Goal: Task Accomplishment & Management: Manage account settings

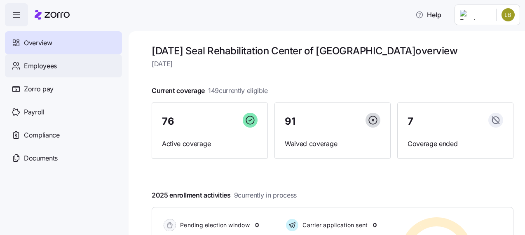
click at [57, 63] on div "Employees" at bounding box center [63, 65] width 117 height 23
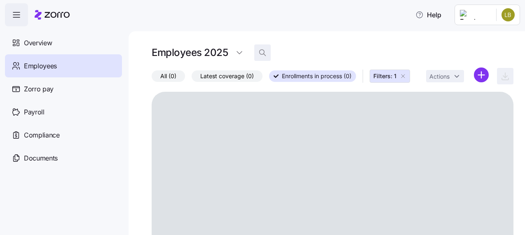
click at [264, 52] on icon "button" at bounding box center [262, 52] width 5 height 5
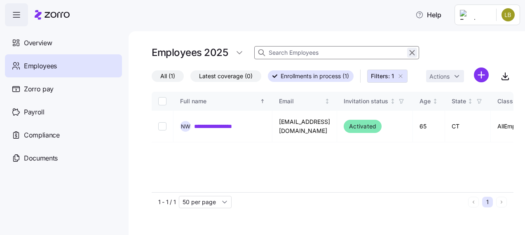
click at [410, 54] on icon "button" at bounding box center [412, 53] width 9 height 10
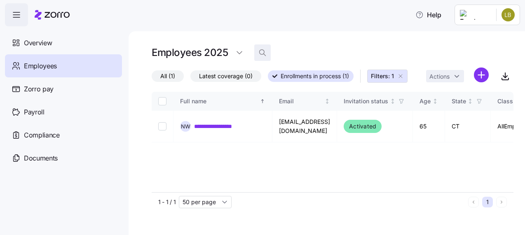
click at [267, 54] on span "button" at bounding box center [263, 53] width 16 height 16
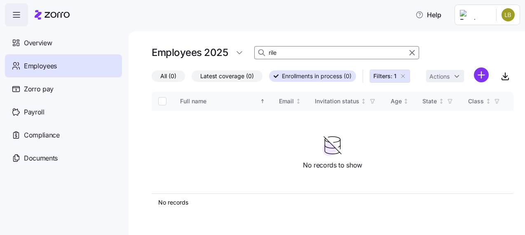
type input "rile"
click at [405, 76] on icon "button" at bounding box center [403, 76] width 7 height 7
click at [412, 52] on icon "button" at bounding box center [412, 53] width 9 height 10
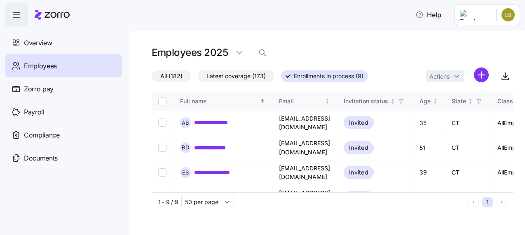
click at [298, 75] on span "Enrollments in process (9)" at bounding box center [329, 76] width 70 height 11
click at [281, 79] on input "Enrollments in process (9)" at bounding box center [281, 79] width 0 height 0
click at [173, 79] on span "All (182)" at bounding box center [171, 76] width 22 height 11
click at [152, 78] on input "All (182)" at bounding box center [152, 78] width 0 height 0
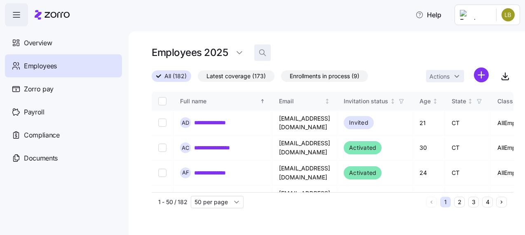
click at [266, 54] on icon "button" at bounding box center [262, 53] width 8 height 8
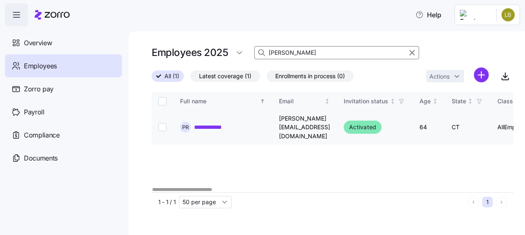
type input "riley"
click at [209, 123] on link "**********" at bounding box center [210, 127] width 32 height 8
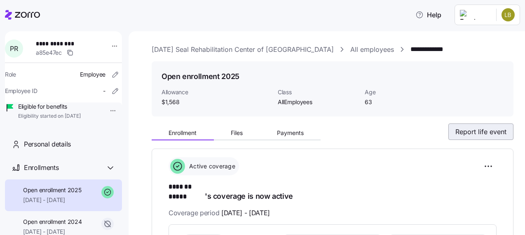
click at [458, 135] on span "Report life event" at bounding box center [480, 132] width 51 height 10
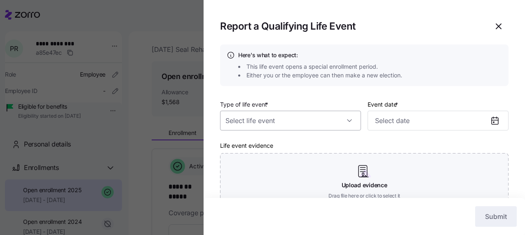
click at [303, 127] on input "Type of life event *" at bounding box center [290, 121] width 141 height 20
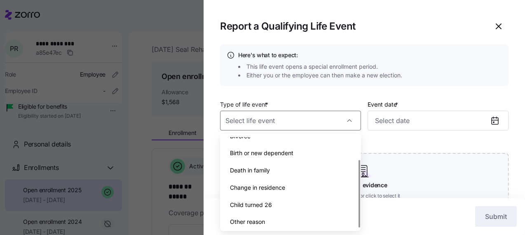
scroll to position [30, 0]
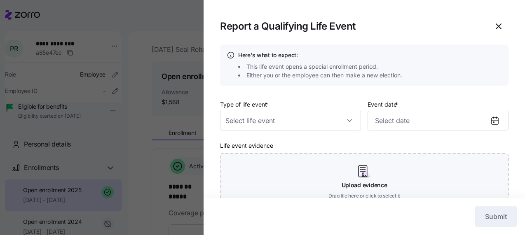
click at [482, 137] on div "Type of life event * Event date * Life event evidence Upload evidence Drag file…" at bounding box center [364, 158] width 288 height 118
click at [496, 27] on icon "button" at bounding box center [499, 26] width 10 height 10
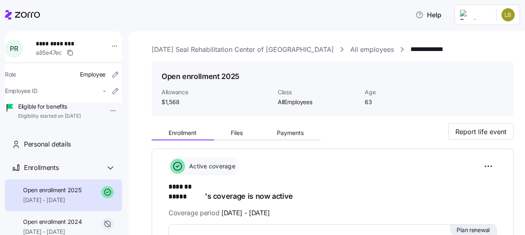
click at [509, 18] on html "**********" at bounding box center [262, 115] width 525 height 230
click at [494, 41] on div "My settings" at bounding box center [480, 37] width 43 height 9
click at [15, 19] on icon at bounding box center [22, 15] width 35 height 10
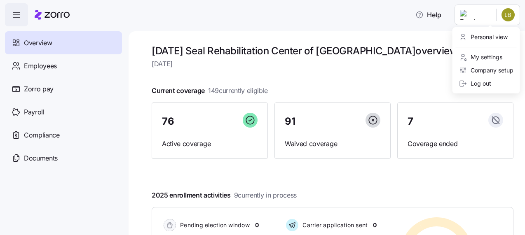
click at [506, 17] on html "Help Overview Employees Zorro pay Payroll Compliance Documents Easter Seal Reha…" at bounding box center [262, 115] width 525 height 230
click at [501, 38] on div "Personal view" at bounding box center [483, 37] width 49 height 9
